Goal: Task Accomplishment & Management: Manage account settings

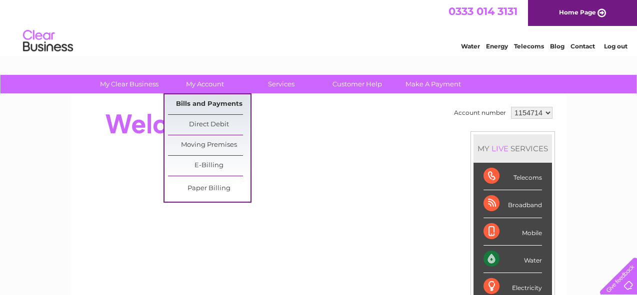
click at [207, 103] on link "Bills and Payments" at bounding box center [209, 104] width 82 height 20
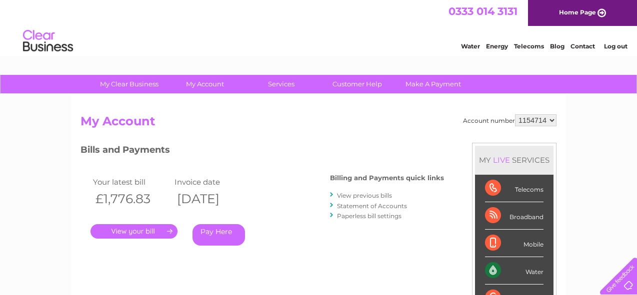
click at [145, 230] on link "." at bounding box center [133, 231] width 87 height 14
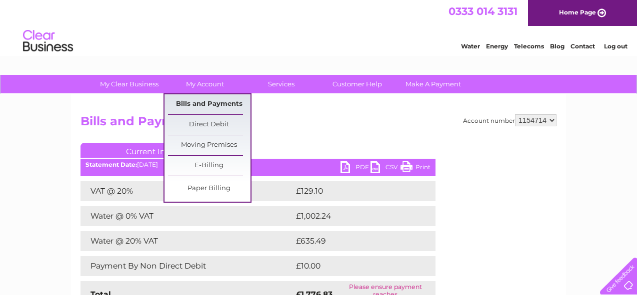
click at [212, 109] on link "Bills and Payments" at bounding box center [209, 104] width 82 height 20
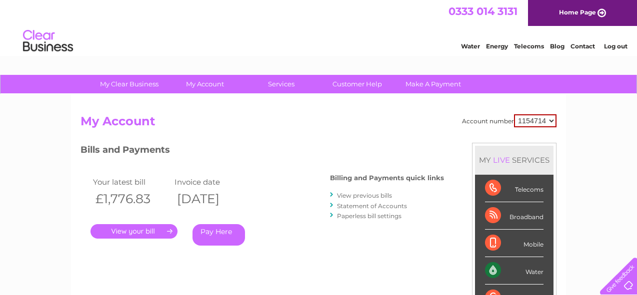
click at [147, 230] on link "." at bounding box center [133, 231] width 87 height 14
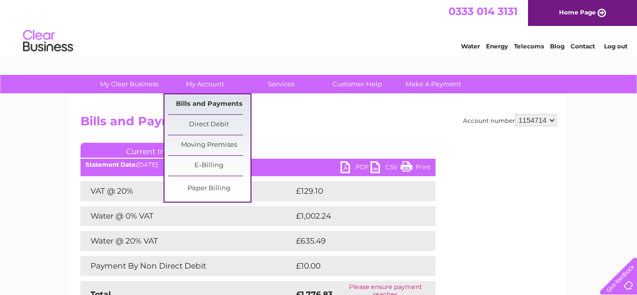
click at [198, 103] on link "Bills and Payments" at bounding box center [209, 104] width 82 height 20
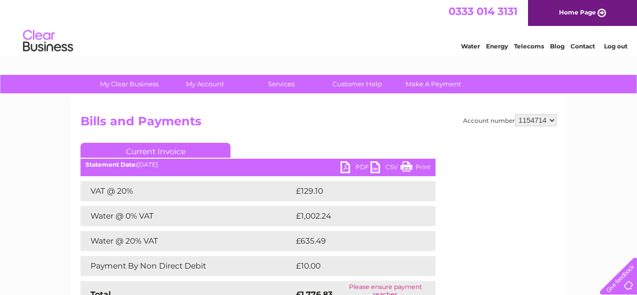
click at [362, 164] on link "PDF" at bounding box center [355, 168] width 30 height 14
